Goal: Navigation & Orientation: Find specific page/section

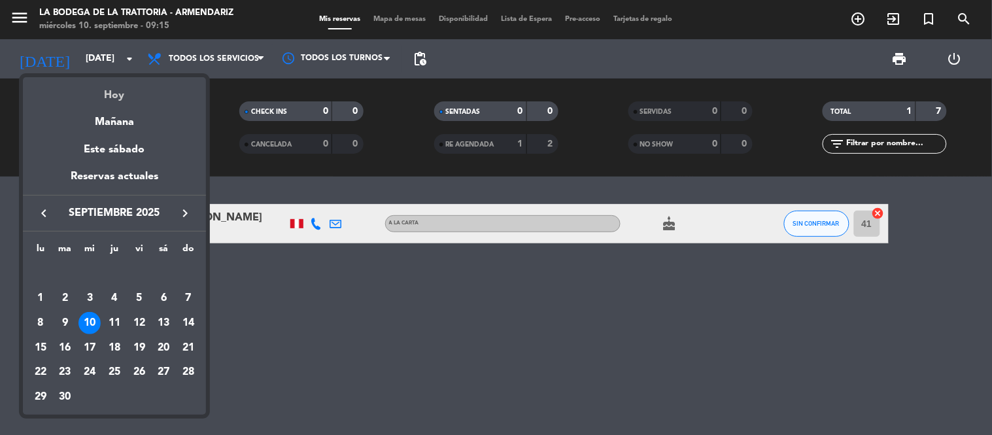
click at [120, 94] on div "Hoy" at bounding box center [114, 90] width 183 height 27
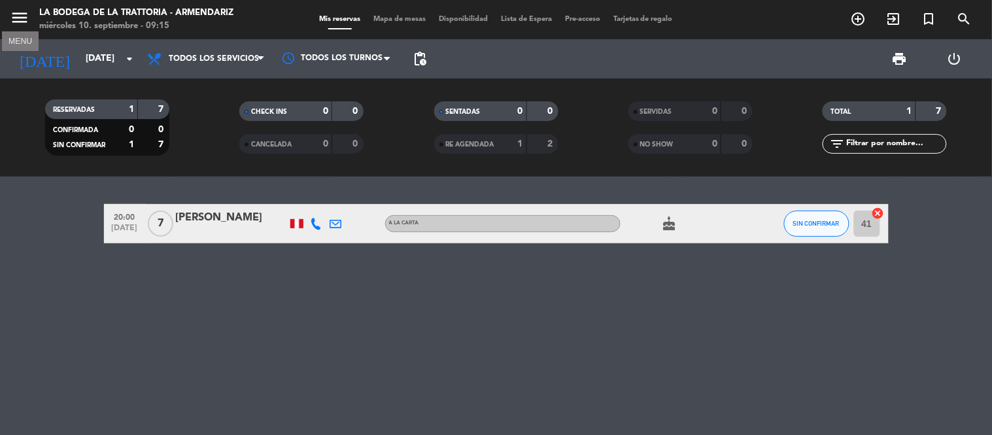
click at [17, 20] on icon "menu" at bounding box center [20, 18] width 20 height 20
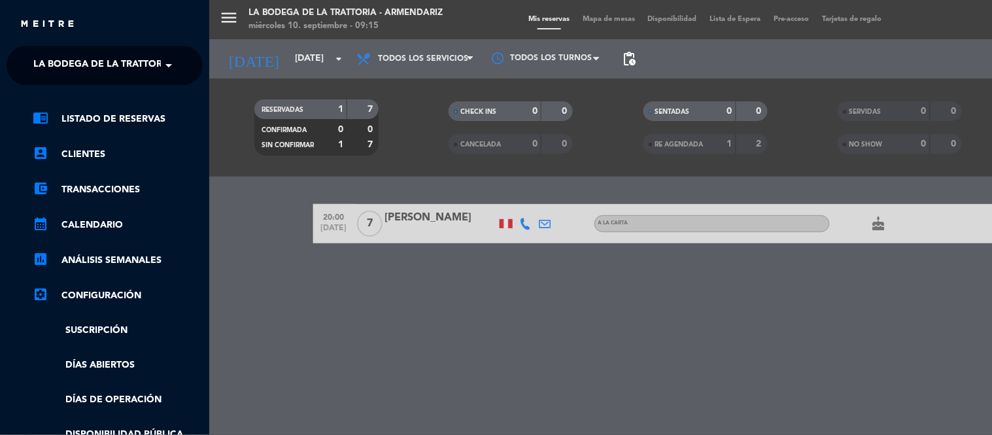
click at [136, 68] on span "La Bodega de la Trattoria - Armendariz" at bounding box center [137, 65] width 208 height 27
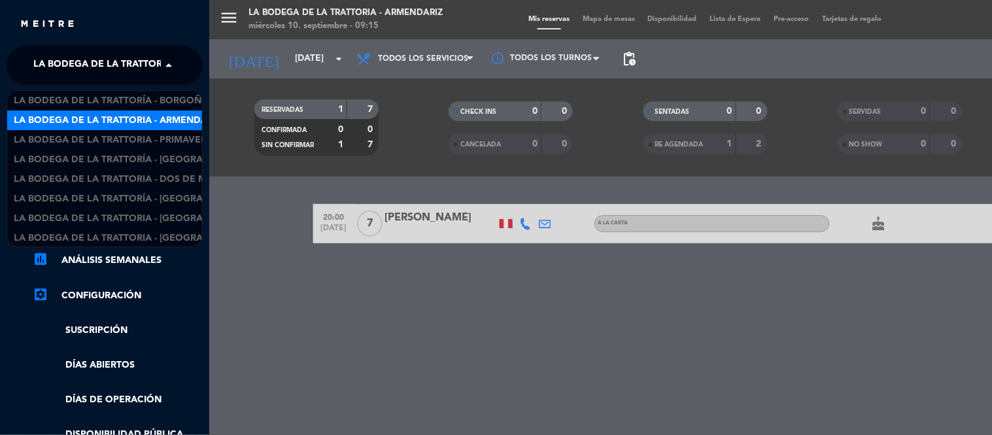
scroll to position [1, 0]
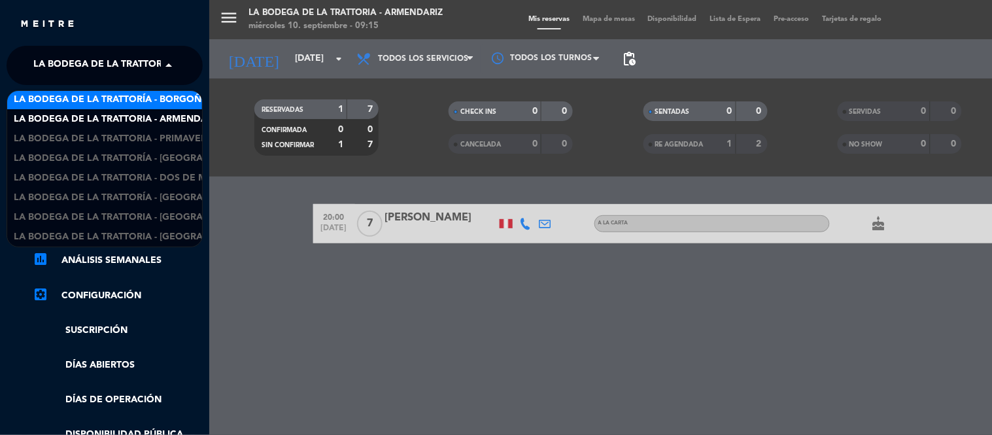
click at [150, 98] on span "La Bodega de la Trattoría - Borgoño" at bounding box center [111, 99] width 195 height 15
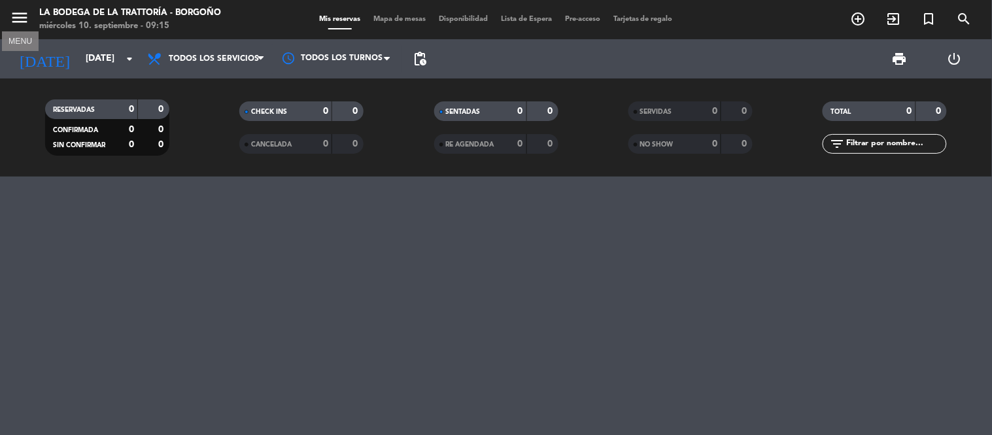
click at [22, 16] on icon "menu" at bounding box center [20, 18] width 20 height 20
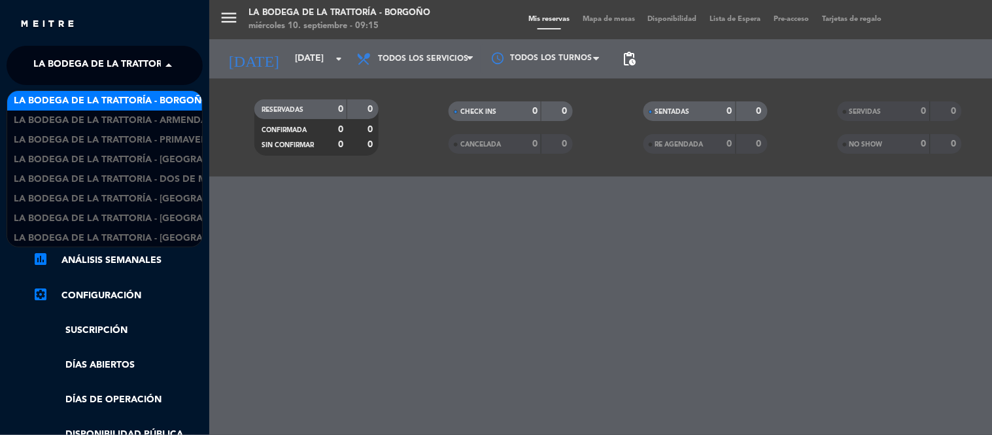
click at [154, 56] on span "La Bodega de la Trattoría - Borgoño" at bounding box center [130, 65] width 195 height 27
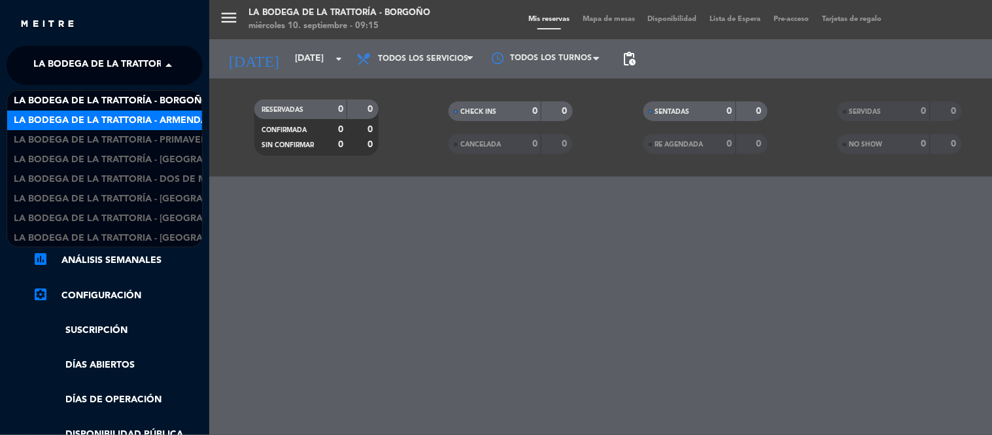
click at [158, 123] on span "La Bodega de la Trattoria - Armendariz" at bounding box center [118, 120] width 208 height 15
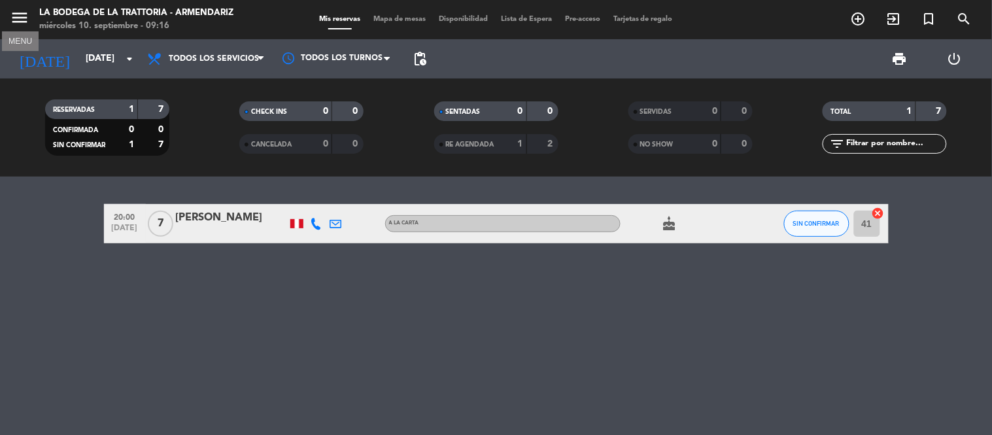
click at [22, 21] on icon "menu" at bounding box center [20, 18] width 20 height 20
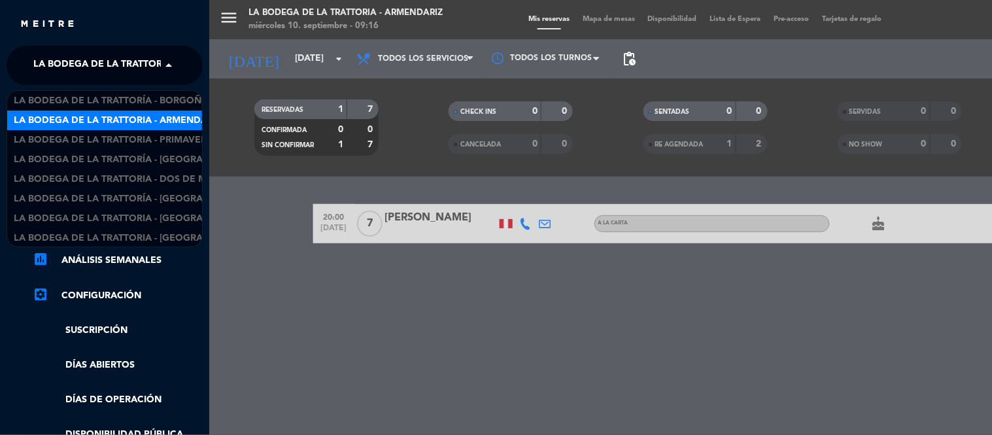
click at [141, 62] on span "La Bodega de la Trattoria - Armendariz" at bounding box center [137, 65] width 208 height 27
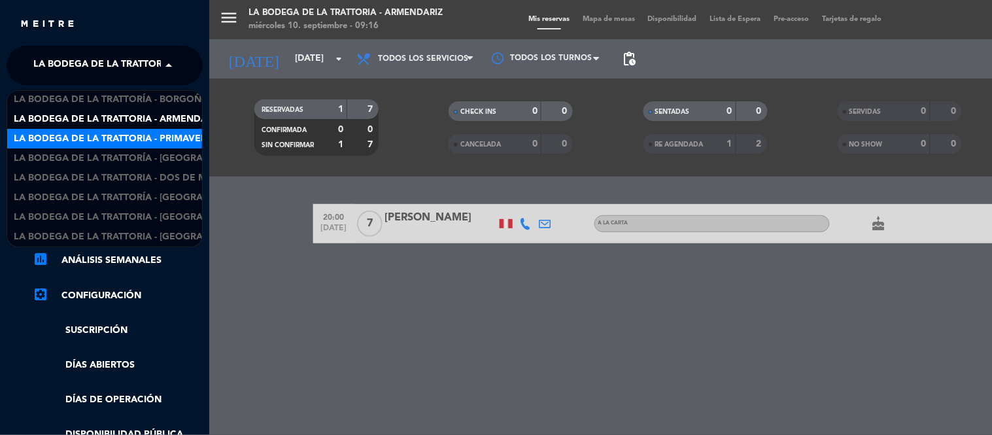
click at [136, 137] on span "La Bodega de la Trattoria - Primavera" at bounding box center [113, 138] width 199 height 15
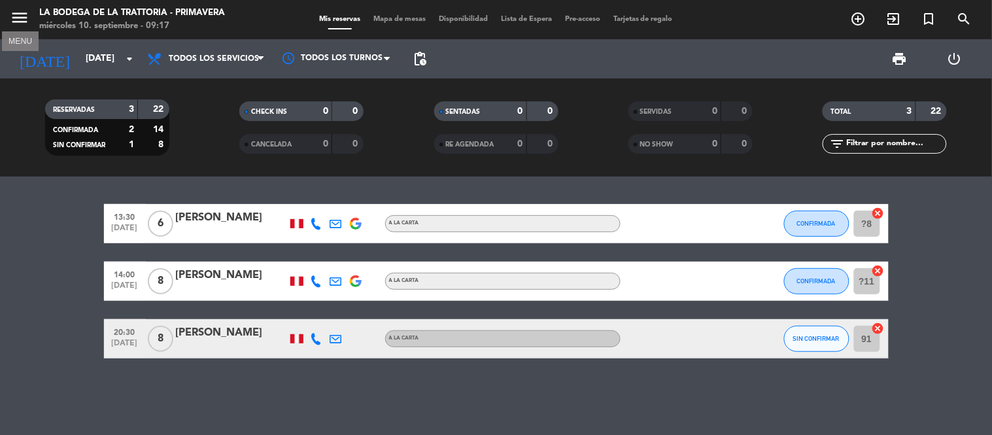
click at [18, 18] on icon "menu" at bounding box center [20, 18] width 20 height 20
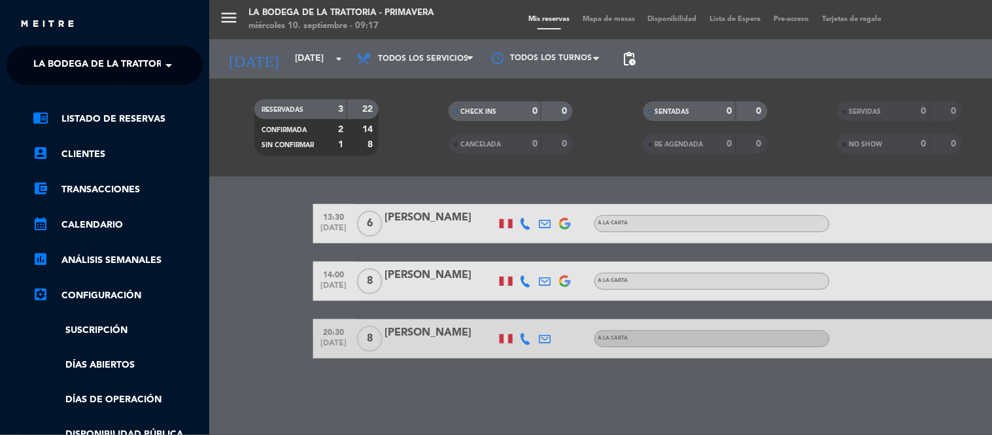
click at [164, 71] on span at bounding box center [172, 65] width 22 height 27
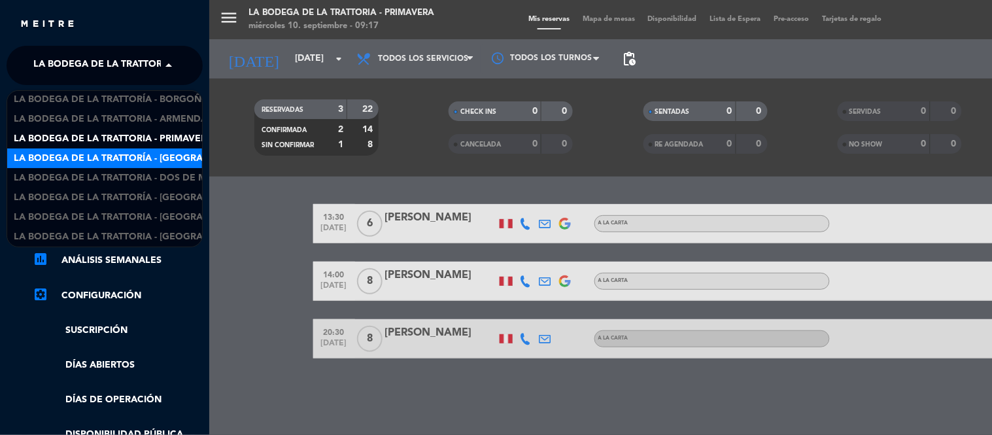
click at [154, 155] on span "La Bodega de la Trattoría - [GEOGRAPHIC_DATA]" at bounding box center [135, 158] width 243 height 15
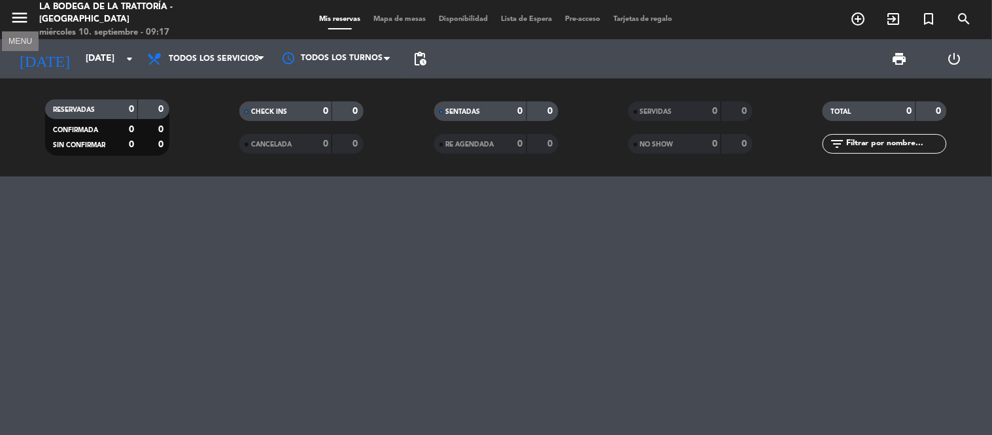
click at [14, 16] on icon "menu" at bounding box center [20, 18] width 20 height 20
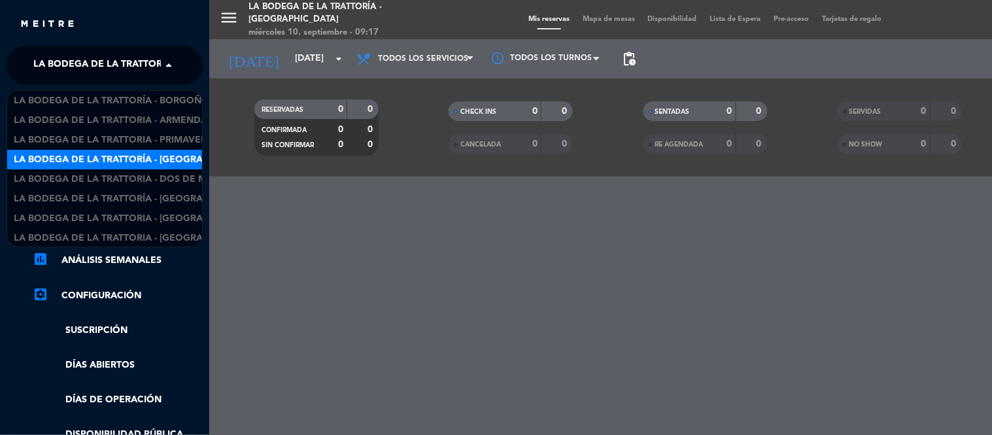
click at [166, 75] on span at bounding box center [172, 65] width 22 height 27
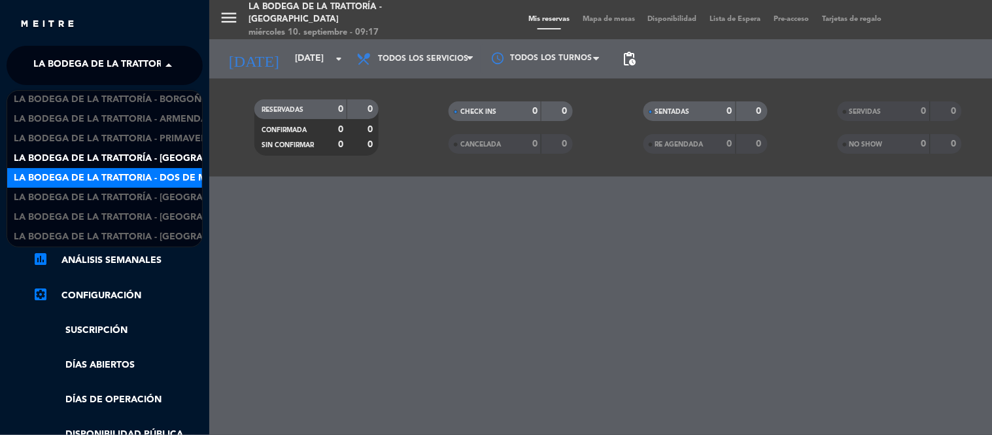
click at [167, 175] on span "La Bodega de la Trattoria - Dos de Mayo" at bounding box center [120, 178] width 212 height 15
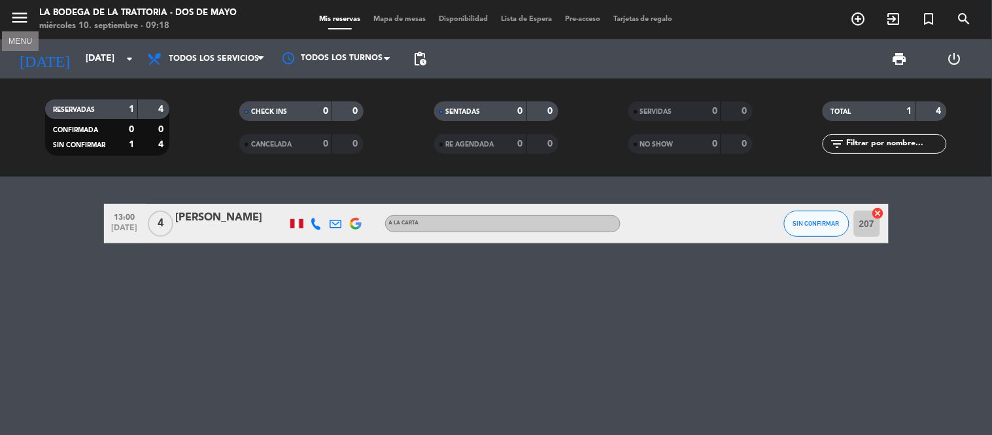
click at [27, 16] on icon "menu" at bounding box center [20, 18] width 20 height 20
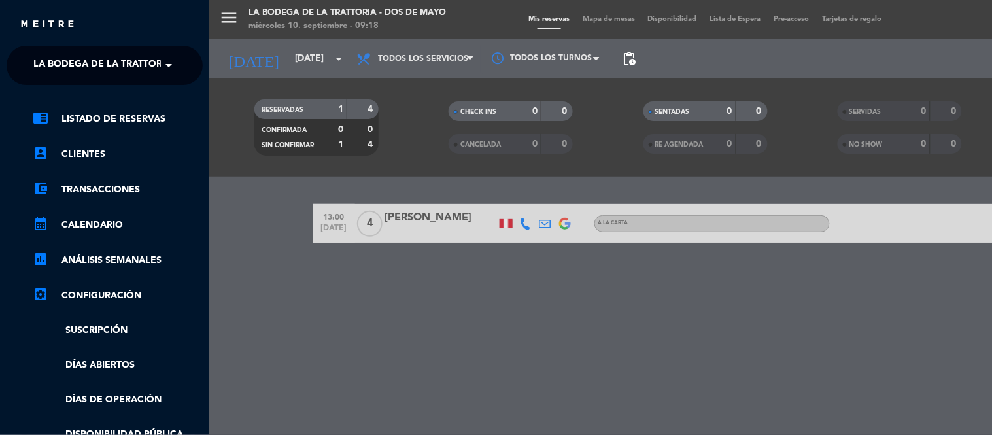
click at [167, 59] on span at bounding box center [172, 65] width 22 height 27
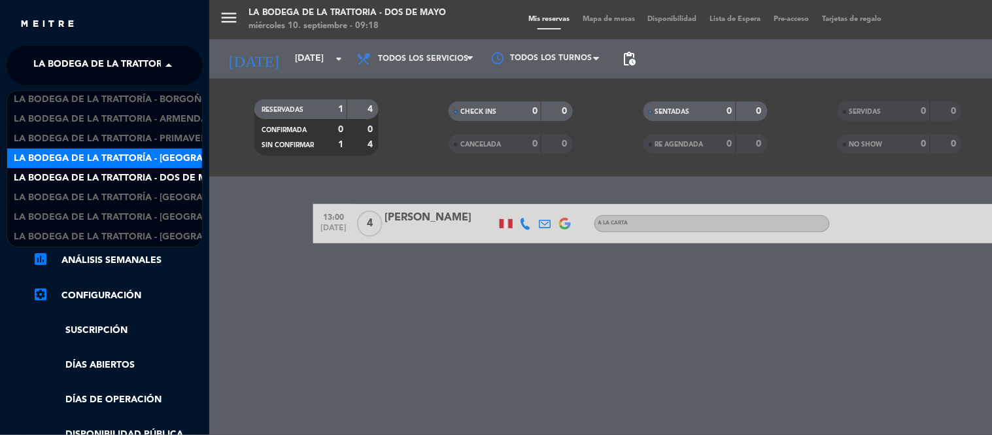
click at [173, 161] on span "La Bodega de la Trattoría - [GEOGRAPHIC_DATA]" at bounding box center [135, 158] width 243 height 15
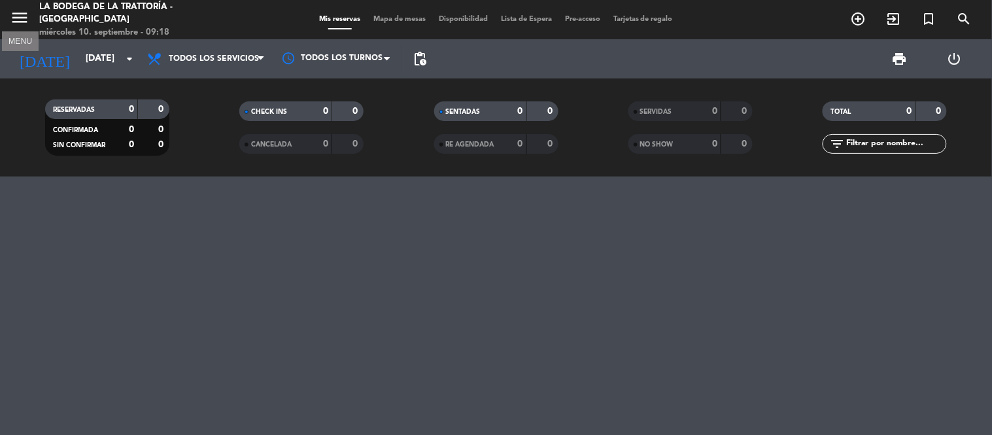
click at [18, 14] on icon "menu" at bounding box center [20, 18] width 20 height 20
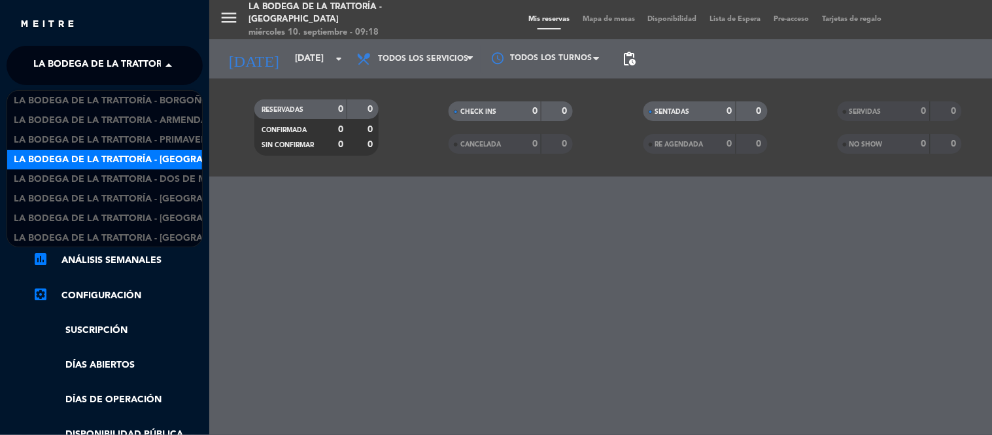
click at [163, 63] on span at bounding box center [172, 65] width 22 height 27
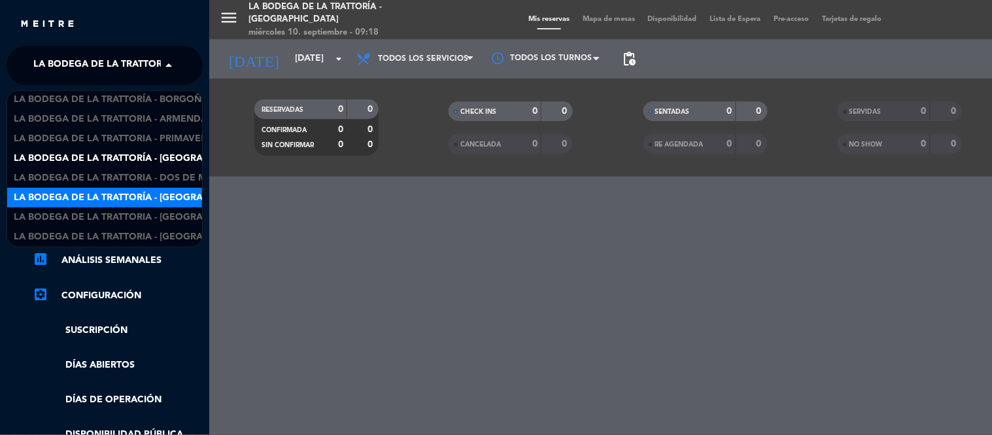
click at [157, 192] on span "La Bodega de la Trattoría - [GEOGRAPHIC_DATA][PERSON_NAME]" at bounding box center [173, 197] width 318 height 15
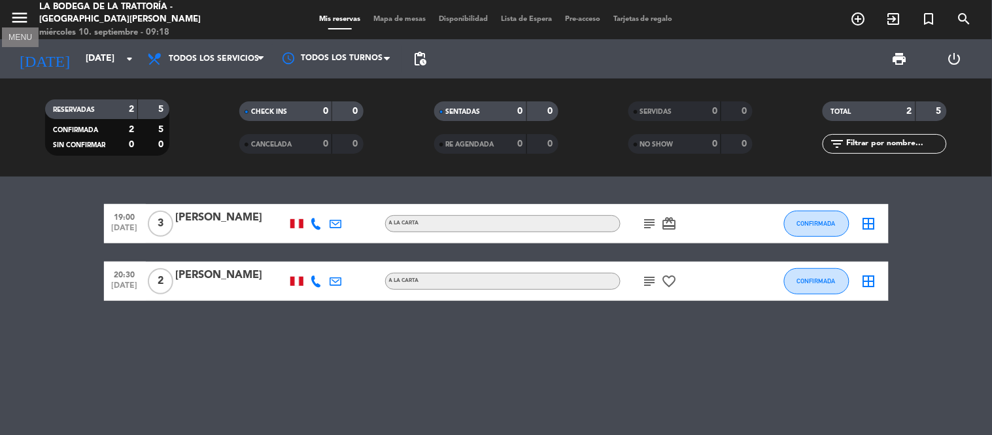
click at [20, 16] on icon "menu" at bounding box center [20, 18] width 20 height 20
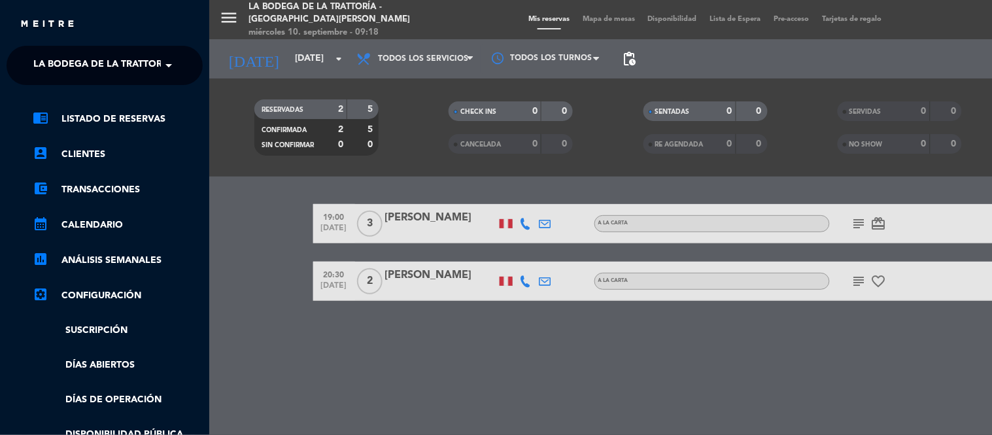
click at [168, 62] on span at bounding box center [172, 65] width 22 height 27
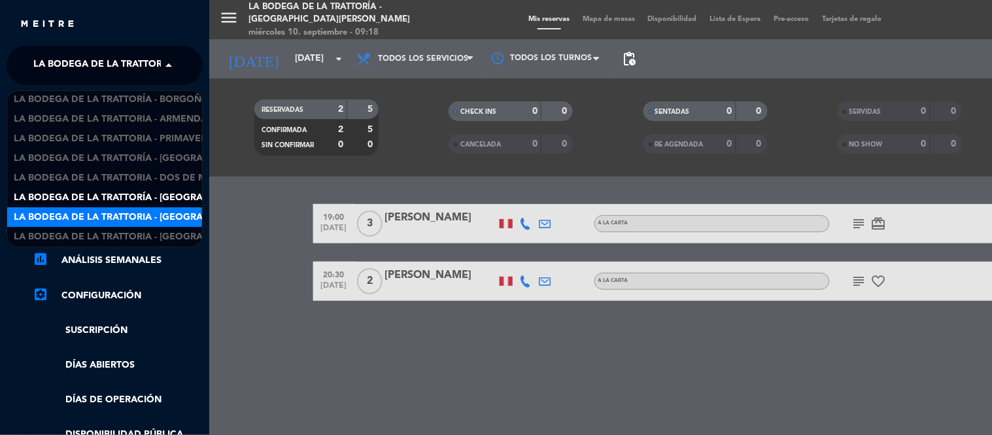
click at [185, 218] on span "La Bodega de la Trattoria - [GEOGRAPHIC_DATA]" at bounding box center [135, 217] width 243 height 15
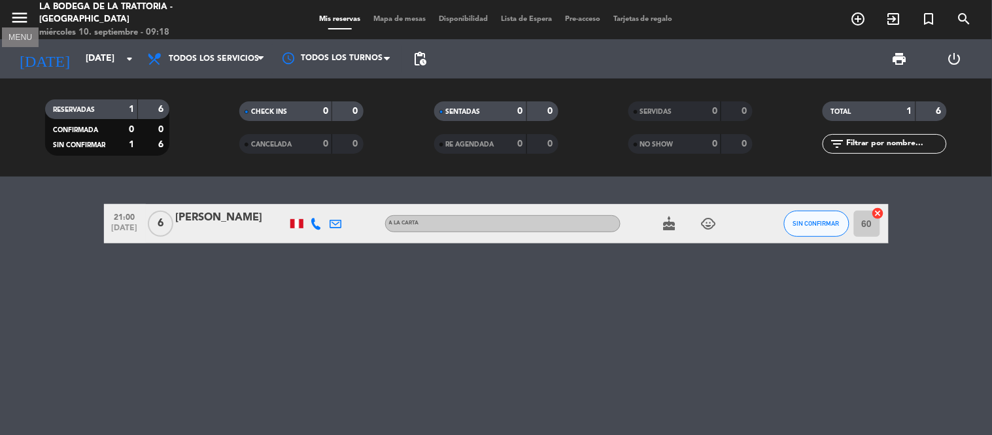
click at [10, 14] on icon "menu" at bounding box center [20, 18] width 20 height 20
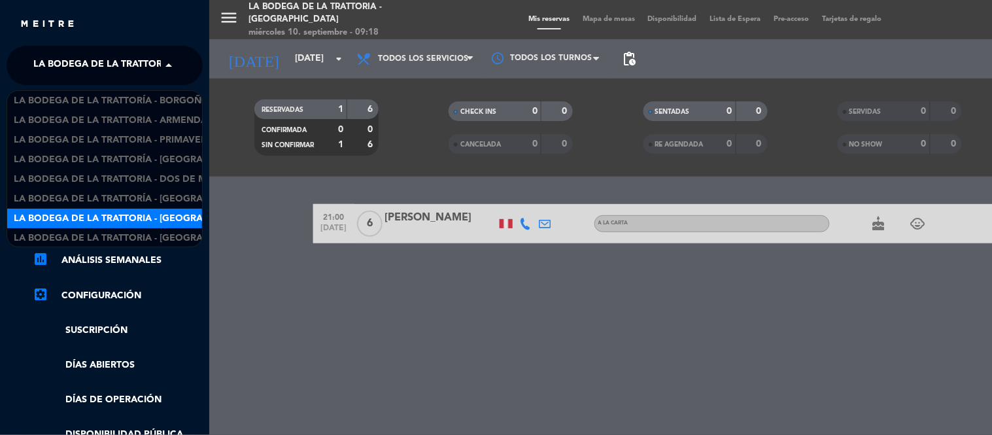
click at [128, 62] on span "La Bodega de la Trattoria - [GEOGRAPHIC_DATA]" at bounding box center [154, 65] width 243 height 27
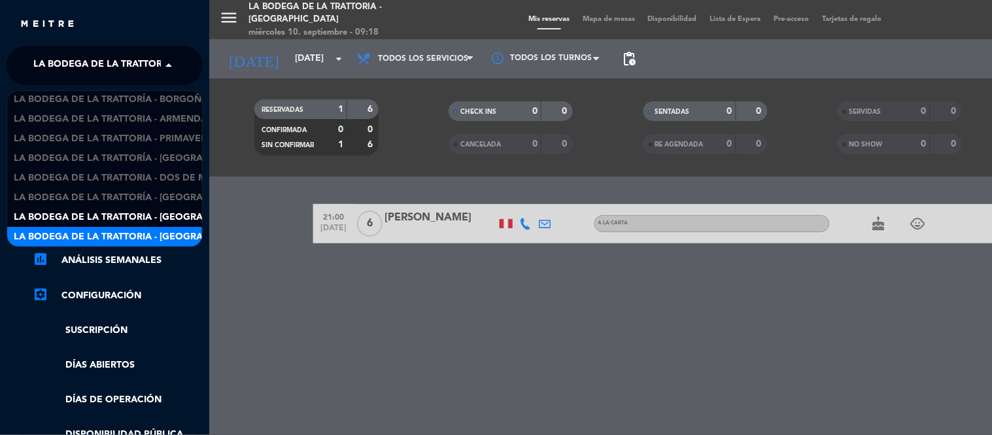
click at [167, 230] on span "La Bodega de la Trattoria - [GEOGRAPHIC_DATA][PERSON_NAME]" at bounding box center [173, 236] width 318 height 15
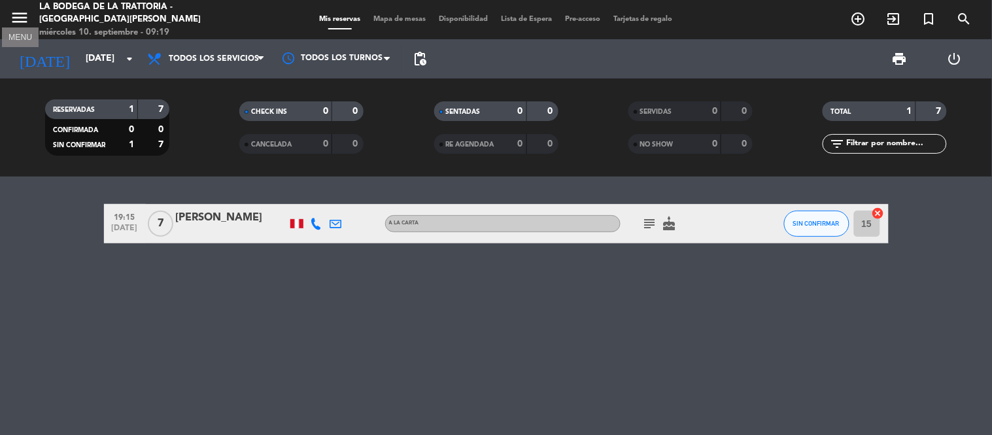
click at [20, 8] on icon "menu" at bounding box center [20, 18] width 20 height 20
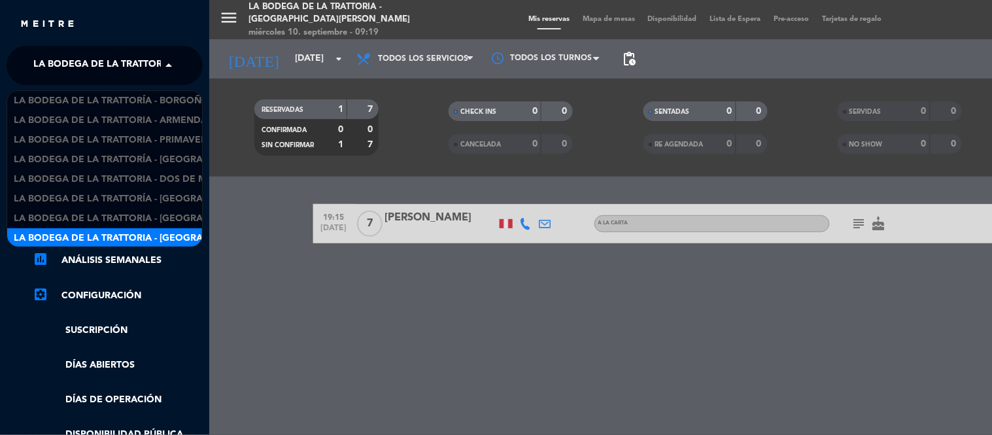
click at [150, 66] on span "La Bodega de la Trattoria - [GEOGRAPHIC_DATA][PERSON_NAME]" at bounding box center [192, 65] width 318 height 27
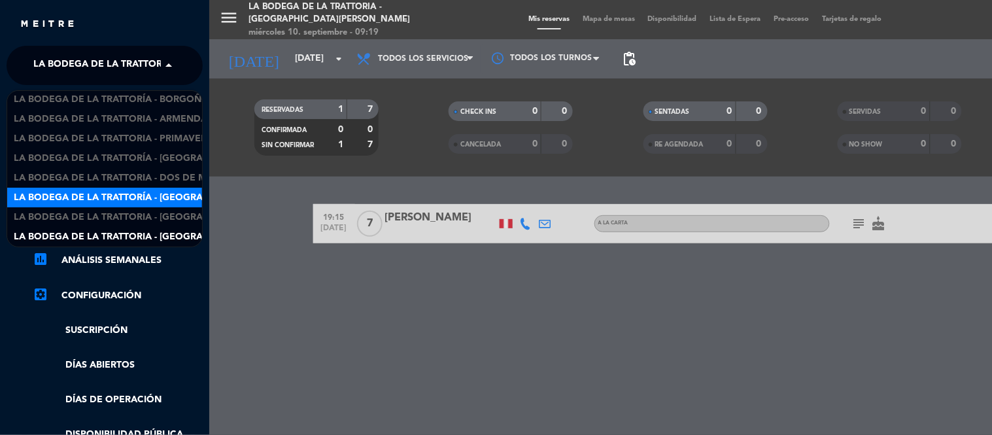
click at [276, 314] on div "menu La Bodega de la Trattoria - [GEOGRAPHIC_DATA][PERSON_NAME] [DATE] 10. sept…" at bounding box center [705, 217] width 992 height 435
